Goal: Transaction & Acquisition: Purchase product/service

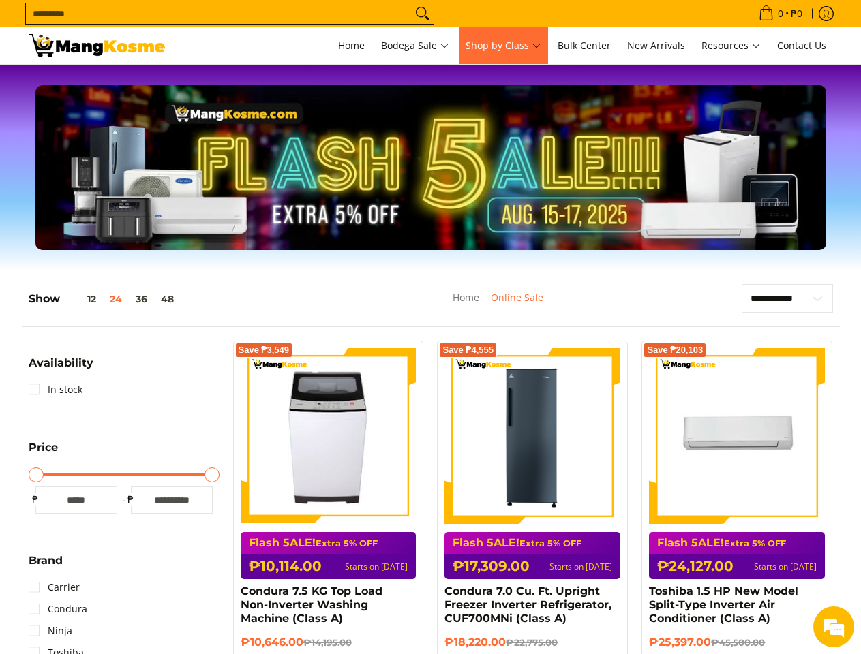
click at [503, 46] on span "Shop by Class" at bounding box center [504, 45] width 76 height 17
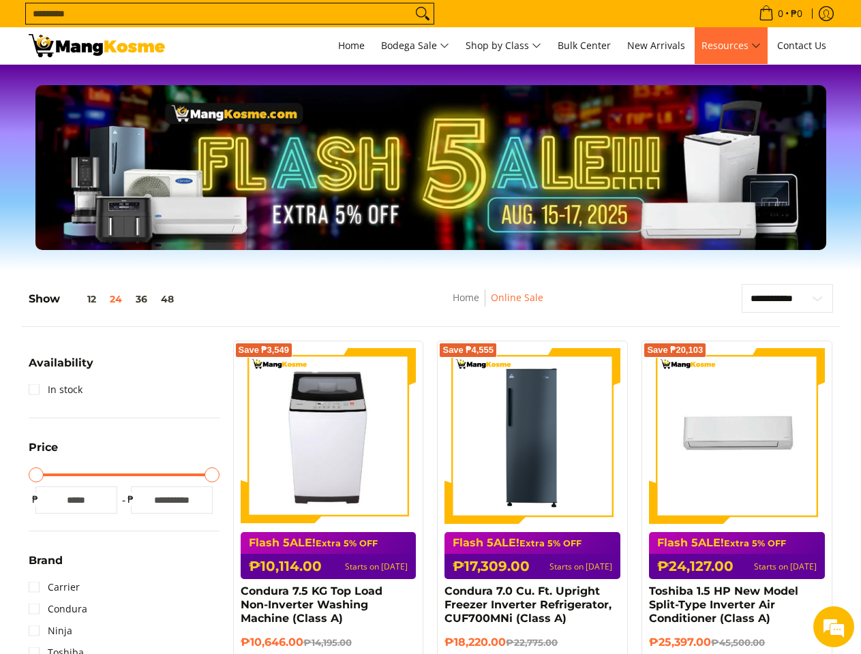
click at [731, 46] on span "Resources" at bounding box center [730, 45] width 59 height 17
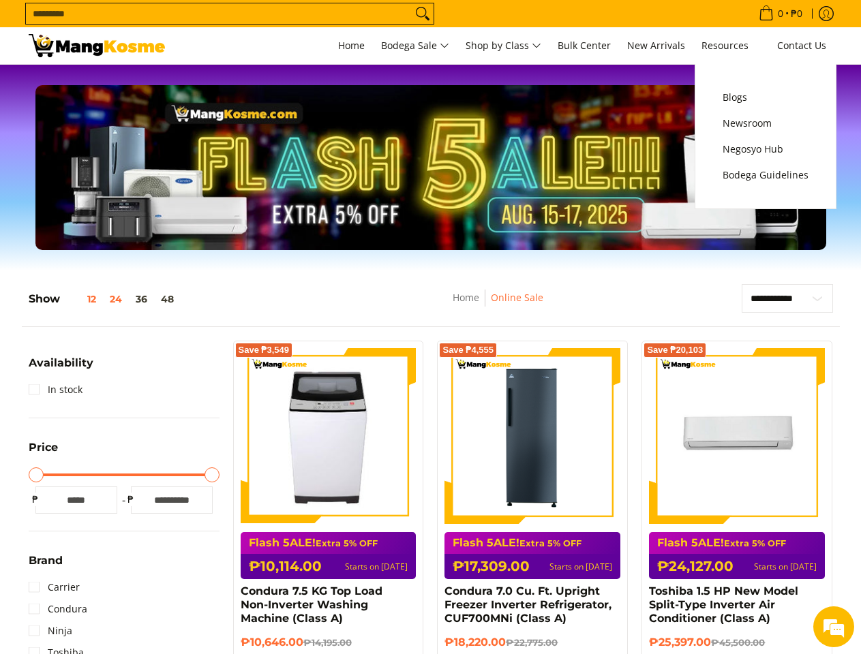
click at [82, 299] on button "12" at bounding box center [81, 299] width 43 height 11
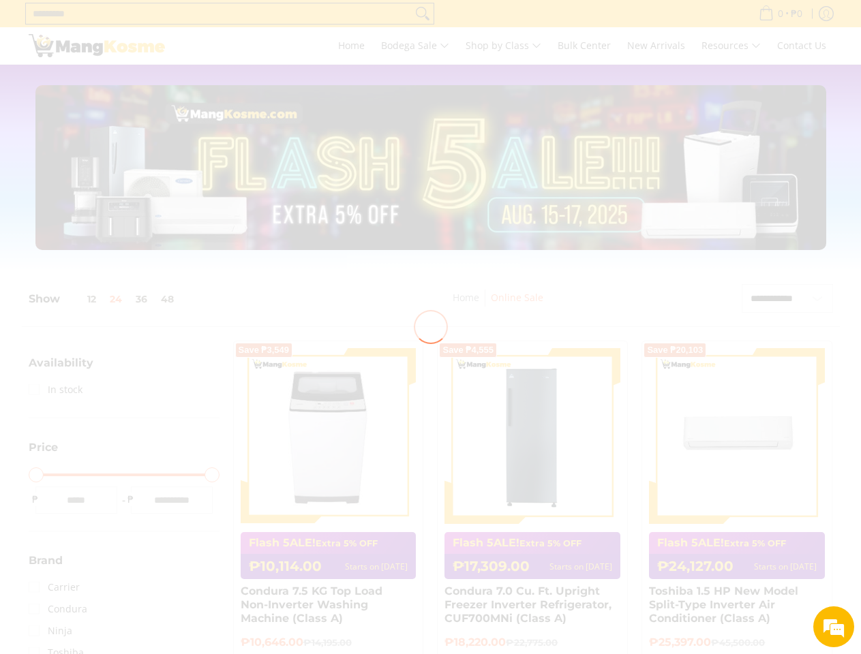
click at [117, 299] on div at bounding box center [430, 327] width 861 height 654
click at [142, 299] on div at bounding box center [430, 327] width 861 height 654
click at [168, 299] on div at bounding box center [430, 327] width 861 height 654
click at [834, 627] on em at bounding box center [833, 627] width 37 height 37
